Goal: Transaction & Acquisition: Subscribe to service/newsletter

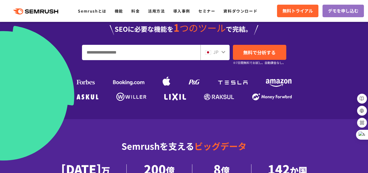
click at [92, 45] on input "URL、キーワードを入力してください" at bounding box center [141, 52] width 118 height 15
type input "********"
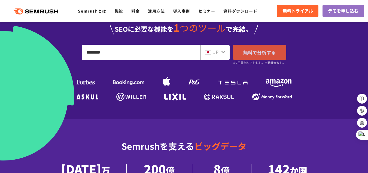
click at [251, 49] on span "無料で分析する" at bounding box center [259, 52] width 32 height 7
